Goal: Information Seeking & Learning: Learn about a topic

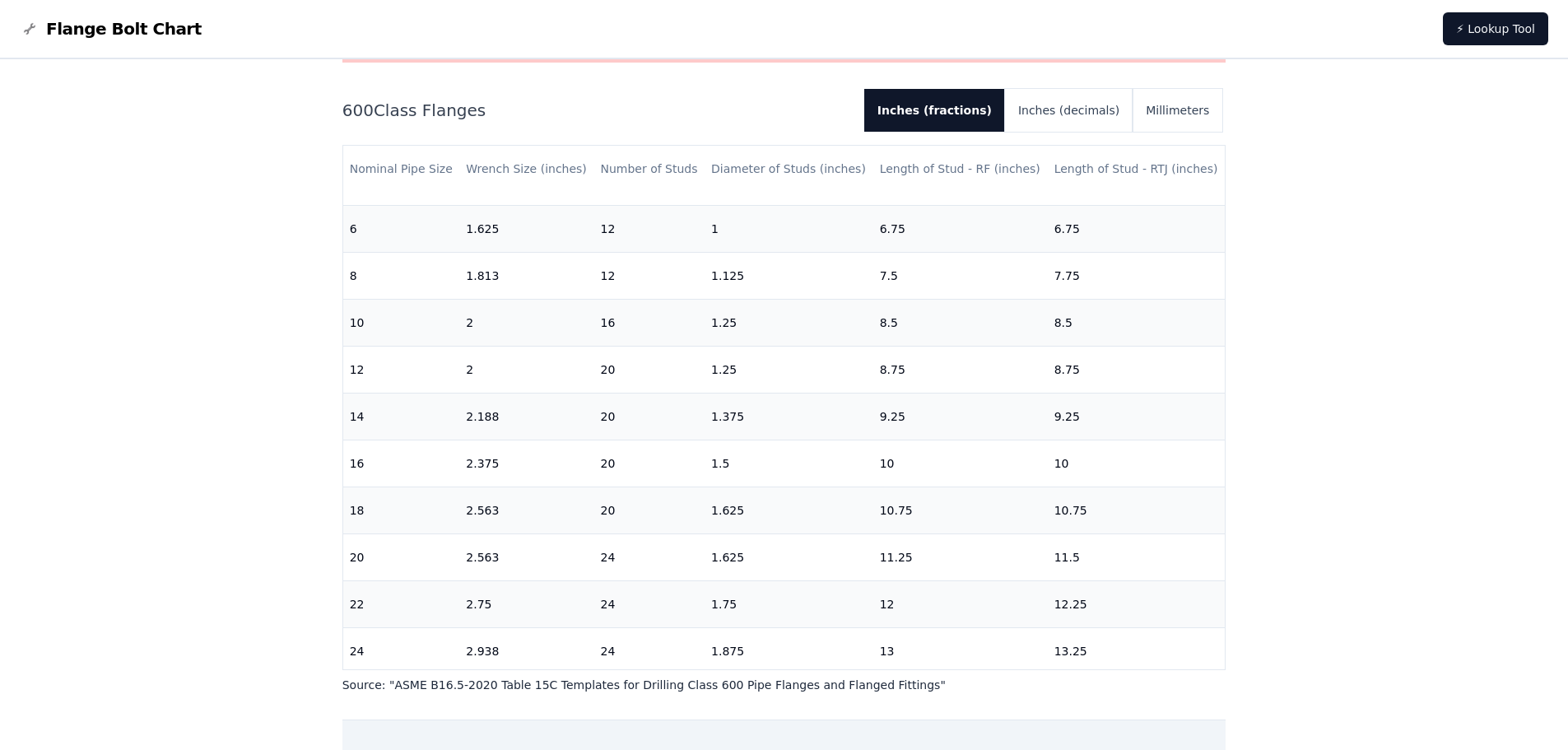
scroll to position [511, 0]
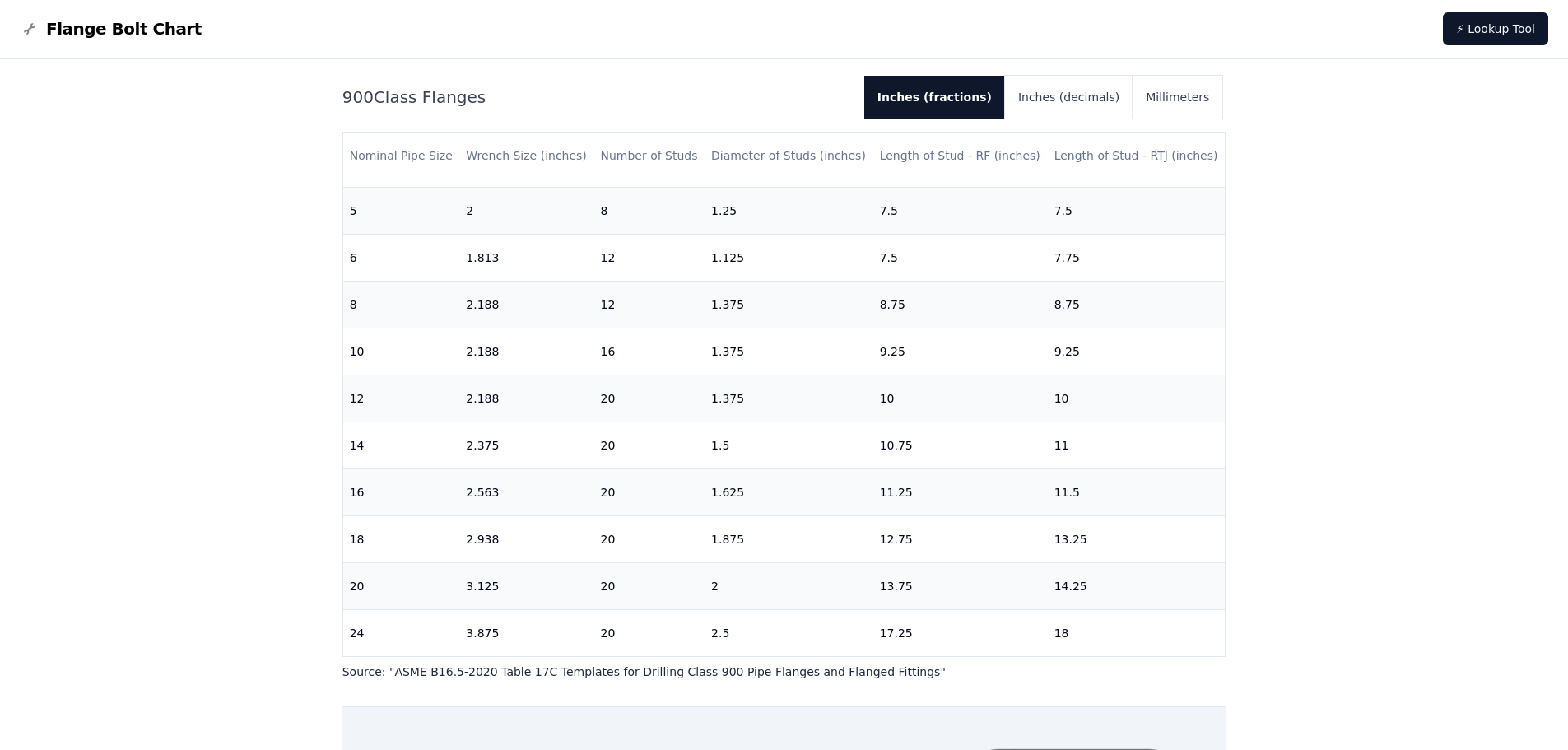
scroll to position [82, 0]
